Goal: Find specific page/section: Find specific page/section

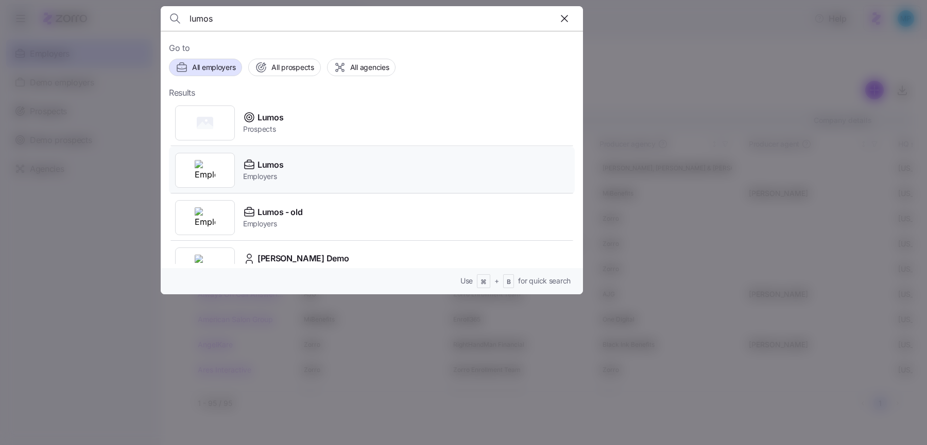
type input "lumos"
click at [337, 175] on div "Lumos Employers" at bounding box center [372, 170] width 406 height 47
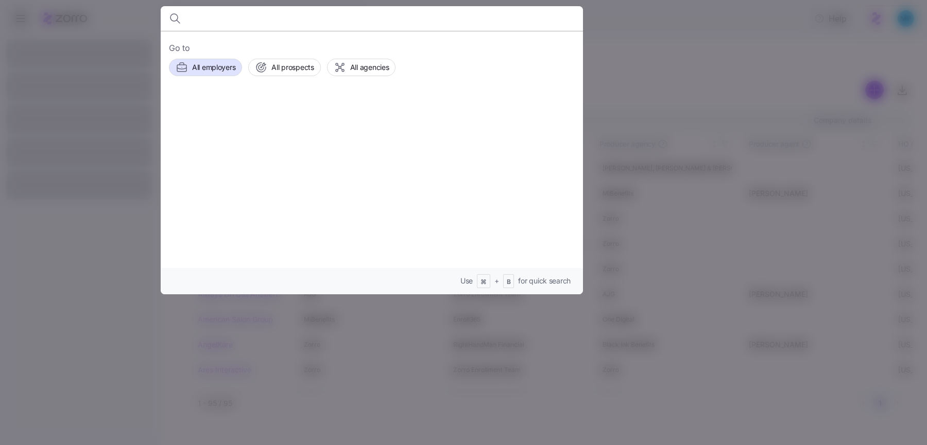
type input "f"
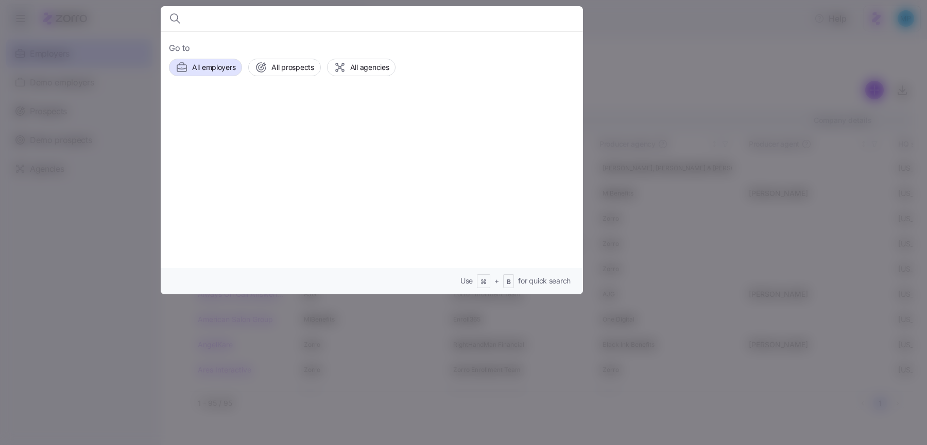
type input "f"
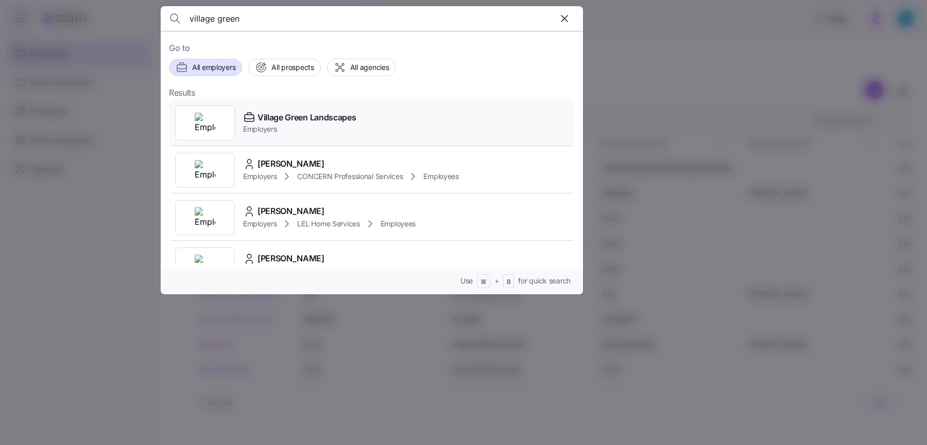
type input "village green"
click at [261, 118] on span "Village Green Landscapes" at bounding box center [306, 117] width 98 height 13
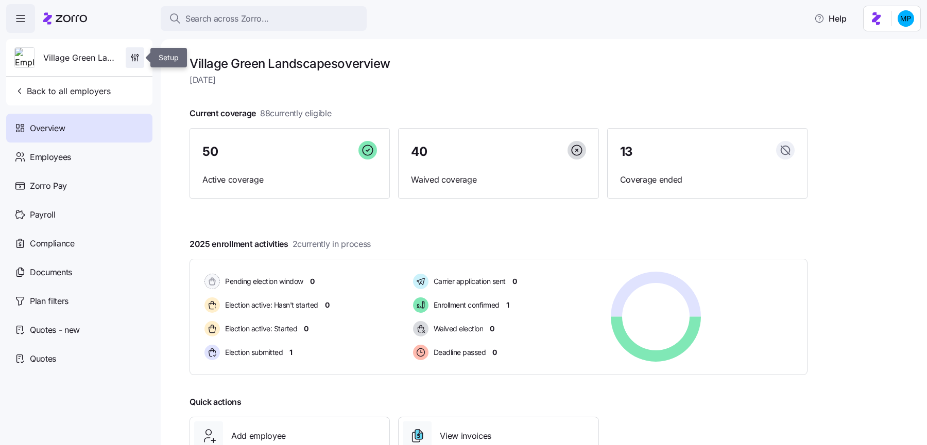
click at [144, 55] on span "button" at bounding box center [135, 58] width 18 height 20
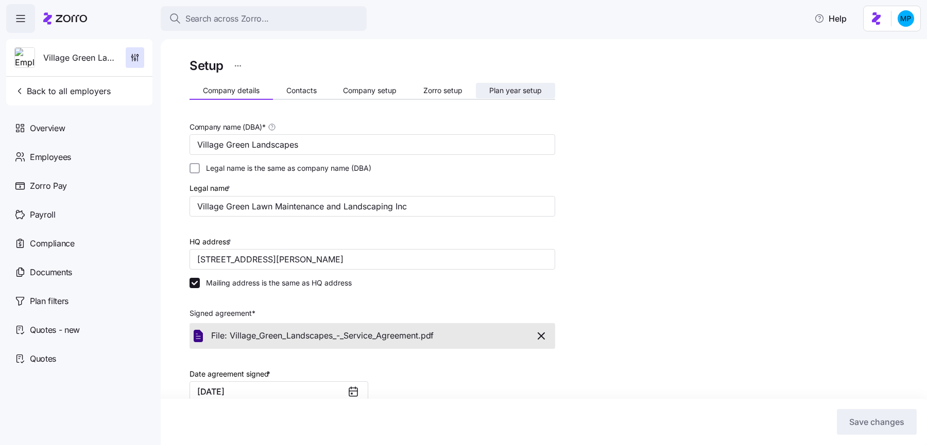
click at [531, 94] on span "Plan year setup" at bounding box center [515, 90] width 53 height 7
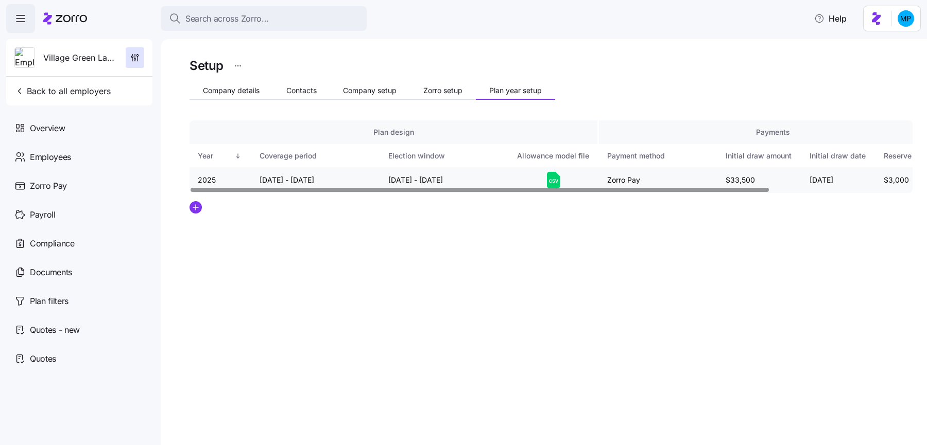
click at [551, 185] on icon at bounding box center [553, 180] width 13 height 16
